Goal: Information Seeking & Learning: Understand process/instructions

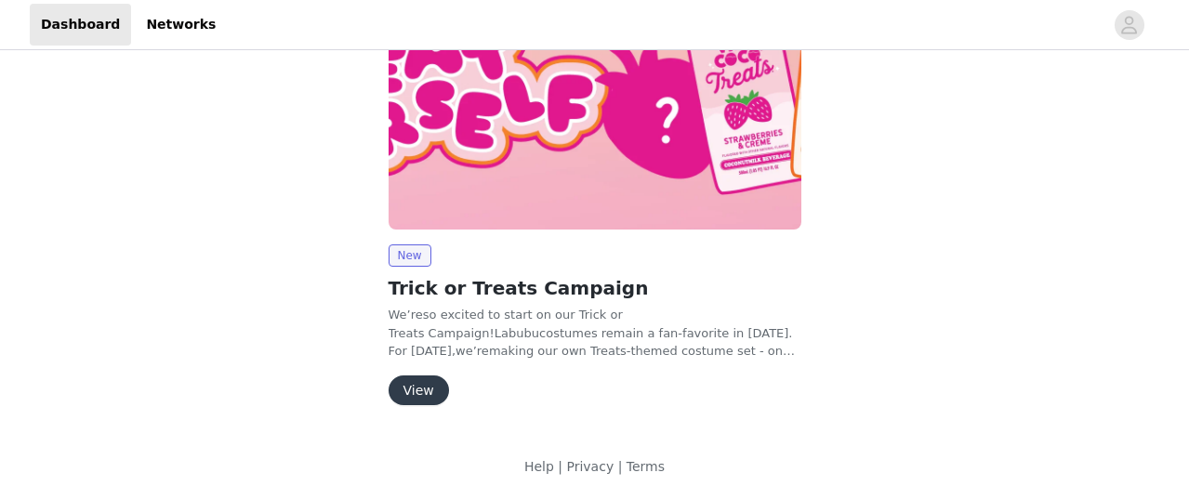
scroll to position [289, 0]
click at [421, 388] on button "View" at bounding box center [418, 390] width 60 height 30
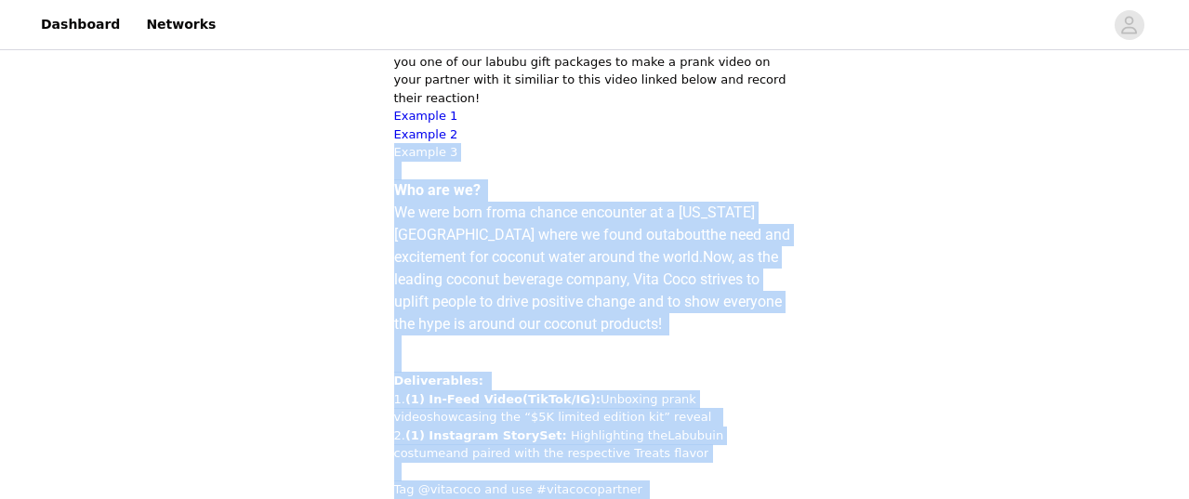
scroll to position [794, 0]
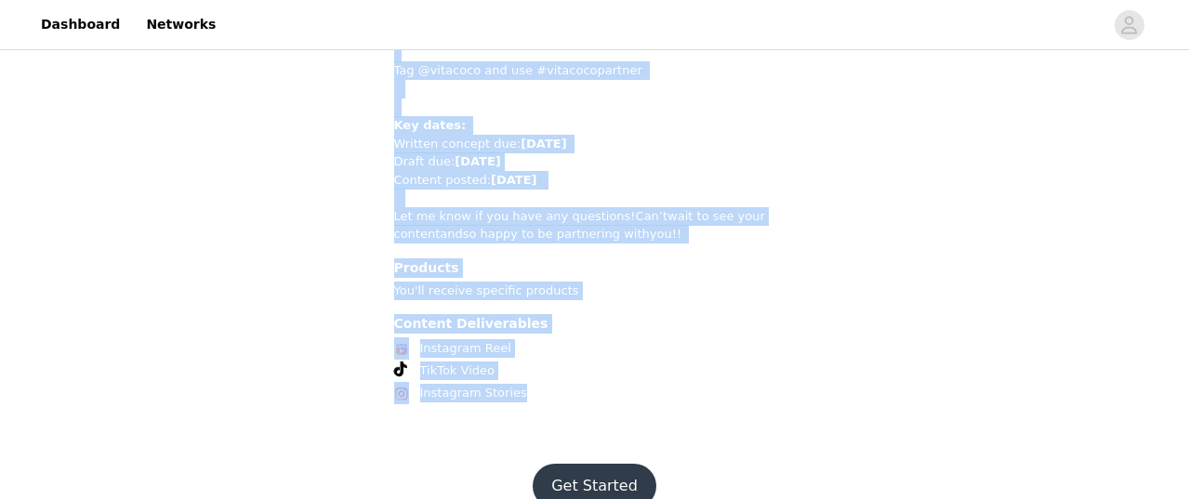
drag, startPoint x: 331, startPoint y: 495, endPoint x: 332, endPoint y: 711, distance: 215.6
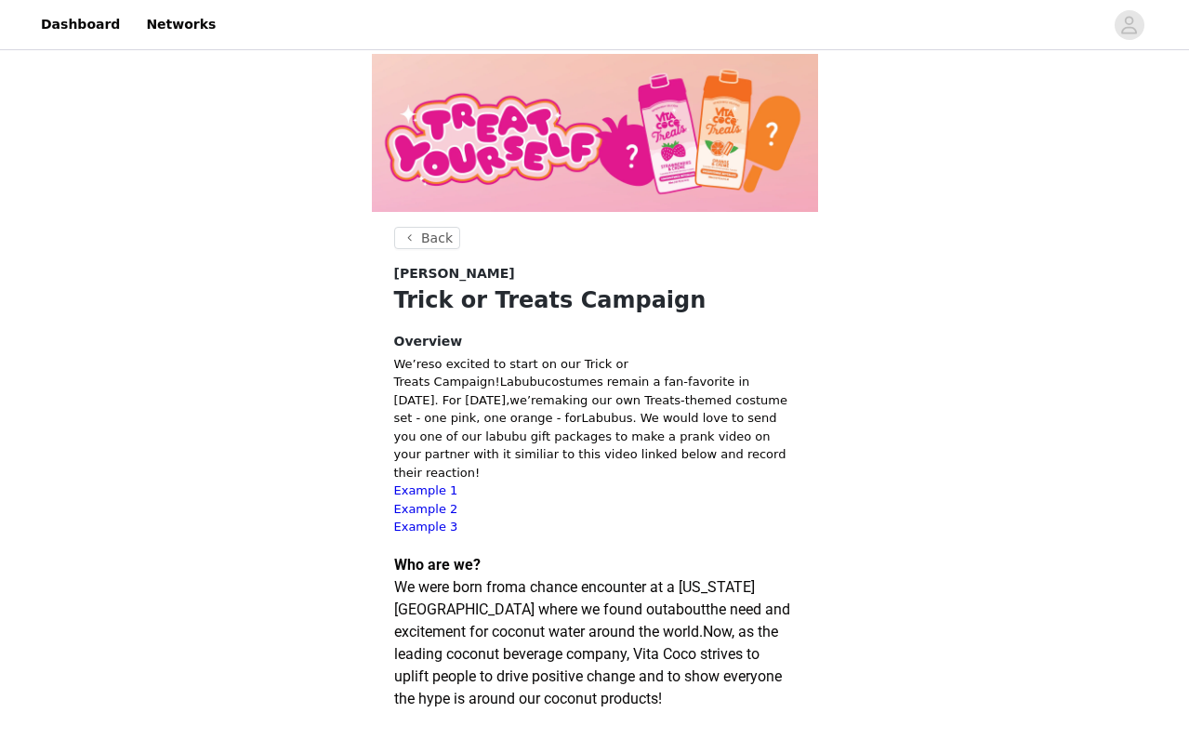
scroll to position [0, 0]
click at [418, 483] on span "Example 1" at bounding box center [426, 490] width 64 height 14
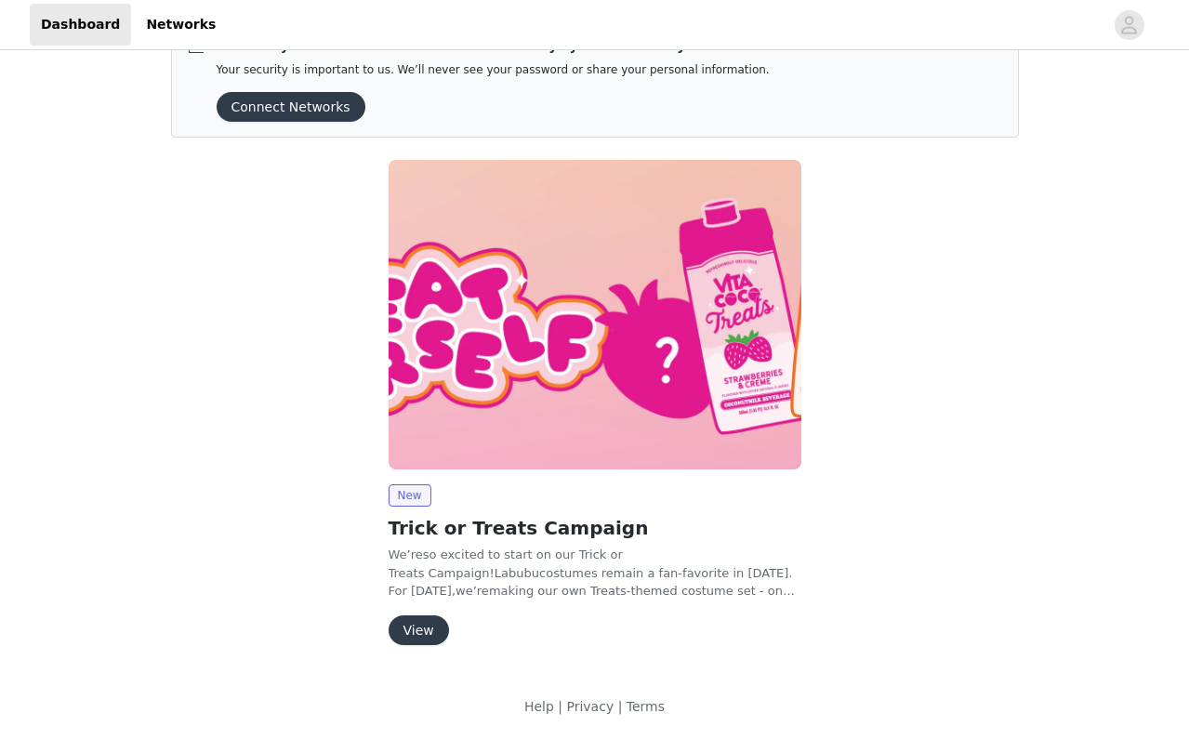
scroll to position [49, 0]
click at [408, 630] on button "View" at bounding box center [418, 630] width 60 height 30
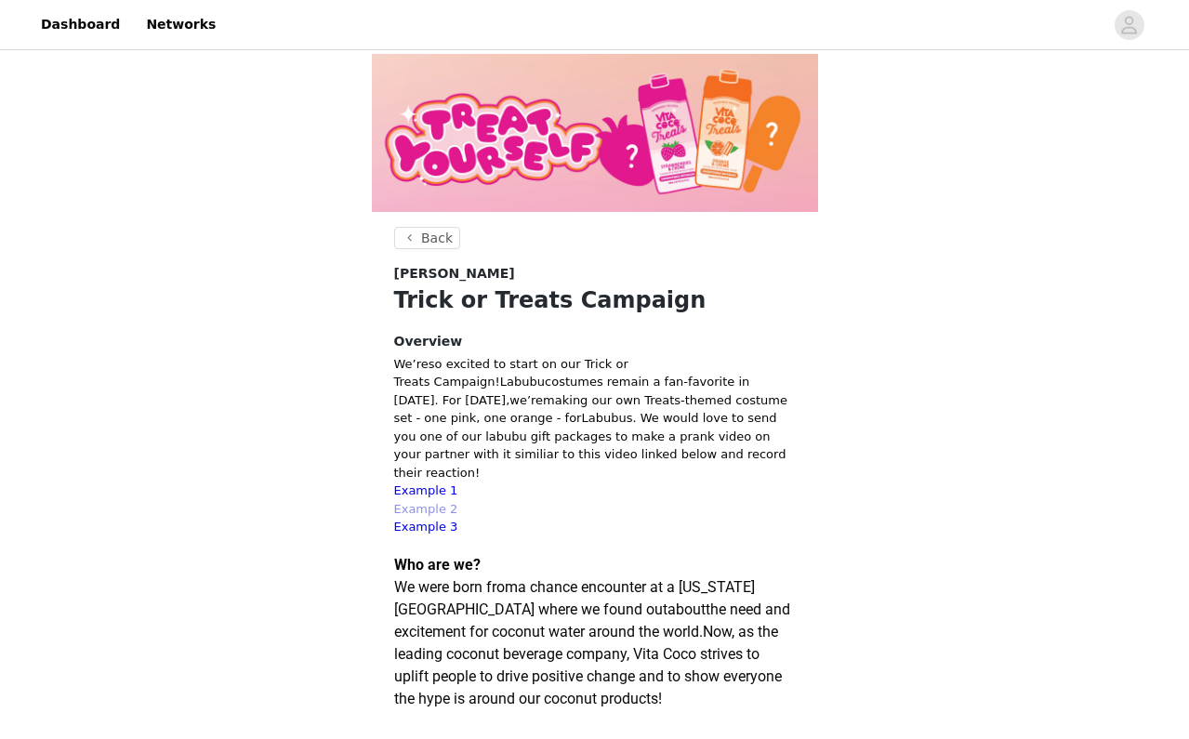
click at [434, 502] on link "Example 2" at bounding box center [426, 509] width 64 height 14
click at [416, 519] on span "Example 3" at bounding box center [426, 526] width 64 height 14
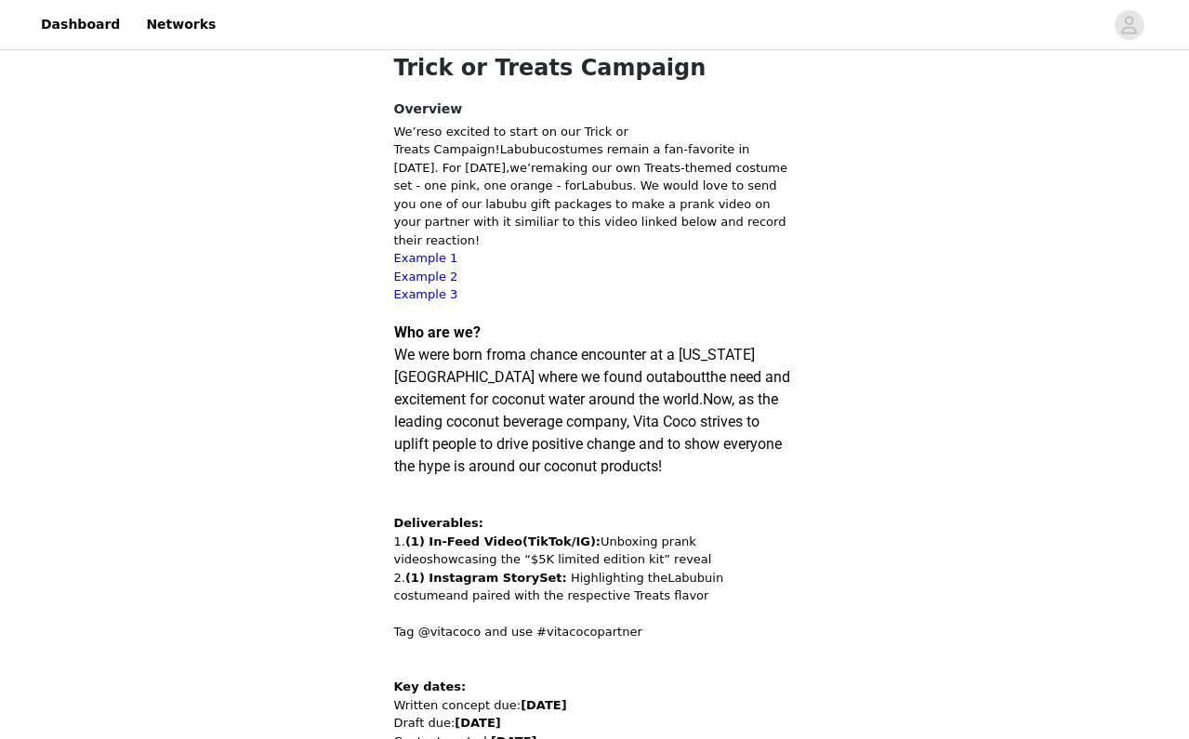
scroll to position [230, 0]
click at [394, 5] on div at bounding box center [665, 25] width 876 height 42
